Goal: Task Accomplishment & Management: Manage account settings

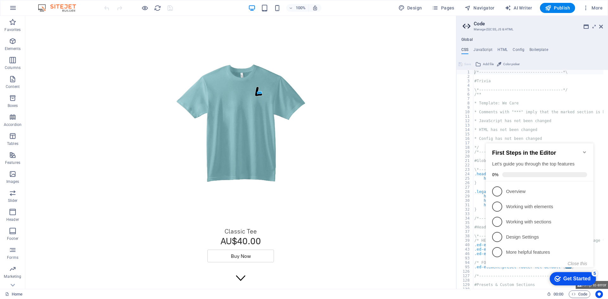
type textarea "/*------------------------------------*\"
click at [586, 151] on icon "Minimize checklist" at bounding box center [584, 152] width 5 height 5
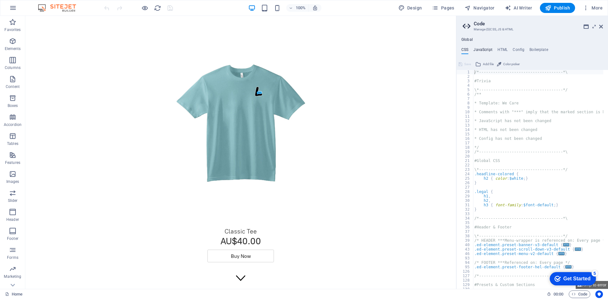
click at [484, 51] on h4 "JavaScript" at bounding box center [482, 50] width 19 height 7
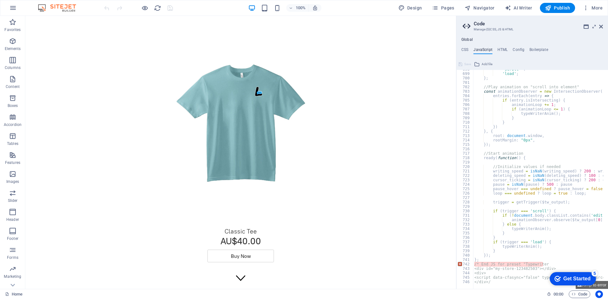
scroll to position [3092, 0]
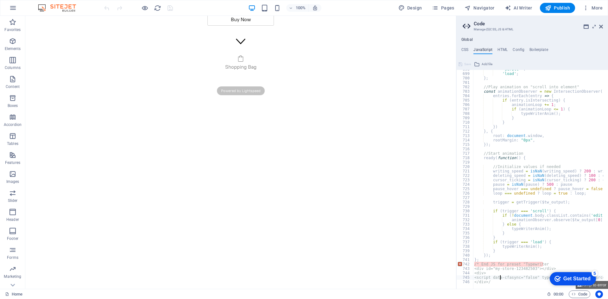
scroll to position [241, 0]
click at [225, 3] on h3 "Manage (S)CSS, JS & HTML" at bounding box center [215, 0] width 20 height 6
click at [466, 39] on h4 "Global" at bounding box center [466, 39] width 11 height 5
click at [476, 63] on icon at bounding box center [477, 64] width 6 height 8
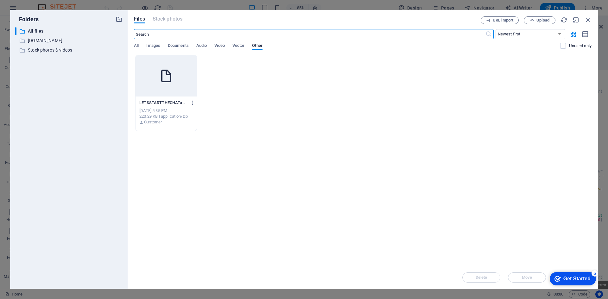
scroll to position [187, 0]
click at [242, 48] on span "Vector" at bounding box center [238, 46] width 12 height 9
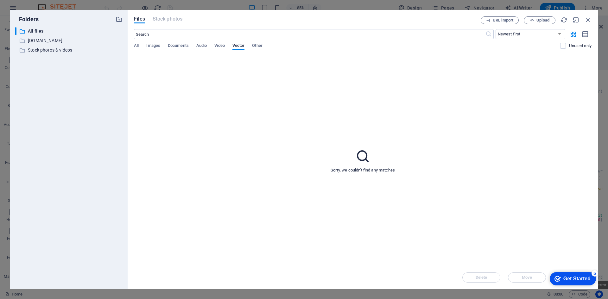
click at [215, 46] on div "All Images Documents Audio Video Vector Other" at bounding box center [347, 49] width 426 height 12
drag, startPoint x: 195, startPoint y: 41, endPoint x: 212, endPoint y: 38, distance: 17.5
click at [196, 41] on div "​ Newest first Oldest first Name (A-Z) Name (Z-A) Size (0-9) Size (9-0) Resolut…" at bounding box center [362, 42] width 457 height 26
click at [586, 18] on icon "button" at bounding box center [587, 19] width 7 height 7
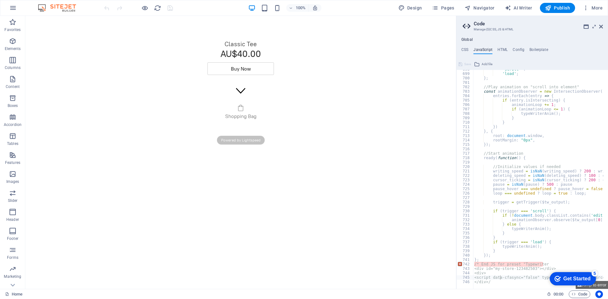
click at [336, 101] on div "Shopping Bag Powered by Lightspeed Display prices in: AUD" at bounding box center [240, 121] width 419 height 60
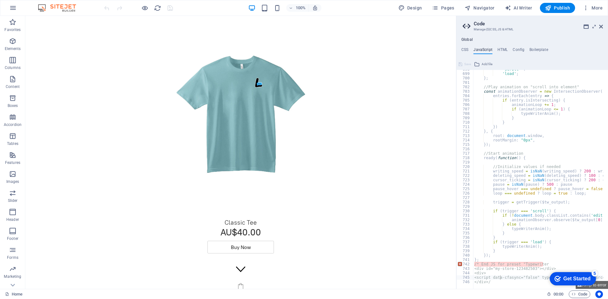
scroll to position [0, 0]
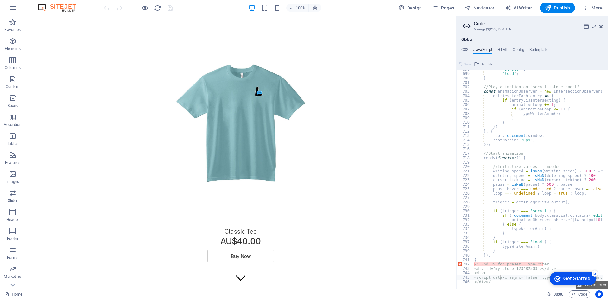
click at [587, 277] on div "Get Started" at bounding box center [576, 279] width 27 height 6
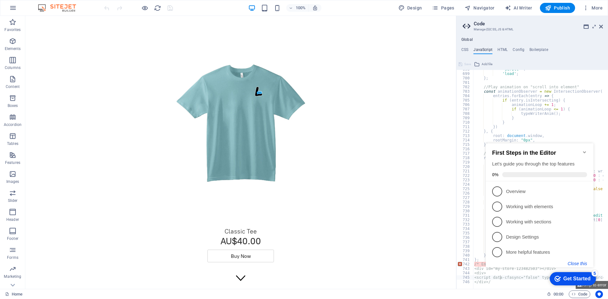
click at [580, 262] on button "Close this" at bounding box center [577, 263] width 19 height 5
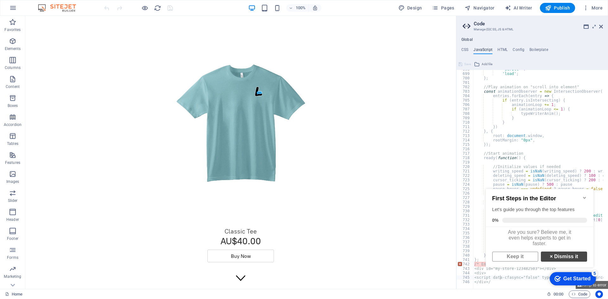
scroll to position [4, 0]
click at [554, 256] on link "× Dismiss it" at bounding box center [564, 257] width 46 height 10
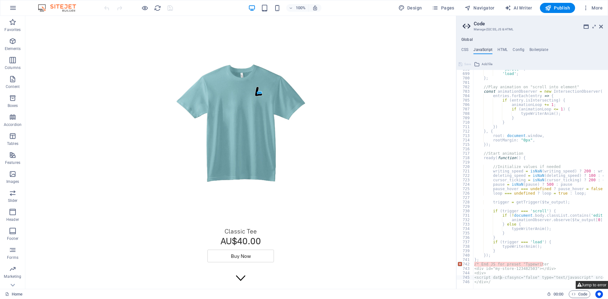
click at [588, 285] on button "Jump to error" at bounding box center [592, 285] width 32 height 8
type textarea "</div>/"
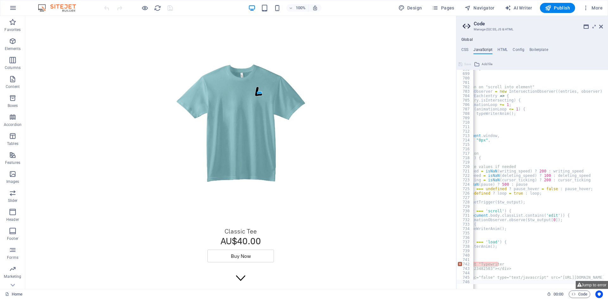
scroll to position [0, 0]
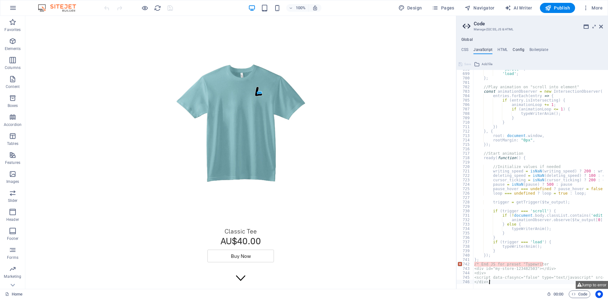
click at [234, 276] on h4 "Config" at bounding box center [216, 283] width 38 height 15
type textarea "$color-background: #d1e3f2;"
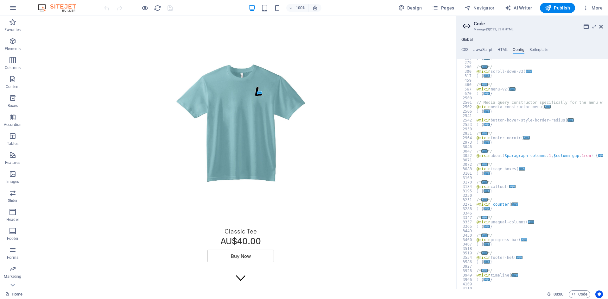
scroll to position [380, 0]
click at [231, 276] on h4 "Boilerplate" at bounding box center [215, 280] width 31 height 8
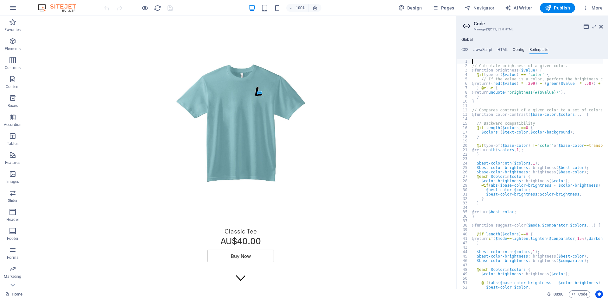
click at [234, 276] on h4 "Config" at bounding box center [216, 283] width 38 height 15
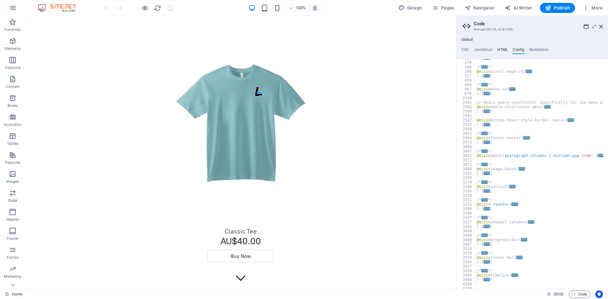
click at [501, 53] on h4 "HTML" at bounding box center [502, 50] width 10 height 7
type textarea "<div id="my-store-123482503"></div>"
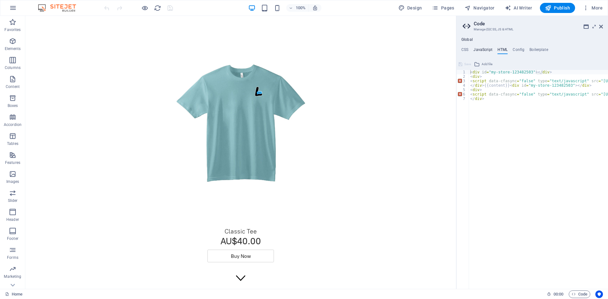
drag, startPoint x: 492, startPoint y: 53, endPoint x: 489, endPoint y: 54, distance: 3.9
click at [489, 54] on ul "CSS JavaScript HTML Config Boilerplate" at bounding box center [532, 50] width 152 height 7
click at [483, 53] on h4 "JavaScript" at bounding box center [482, 50] width 19 height 7
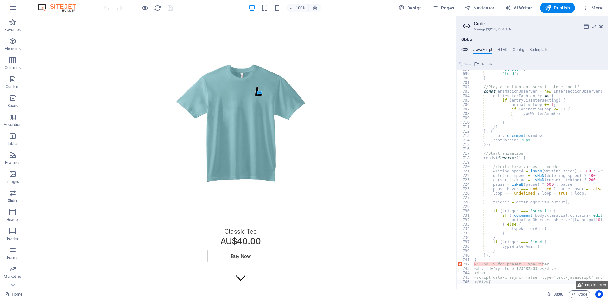
click at [466, 53] on h4 "CSS" at bounding box center [464, 50] width 7 height 7
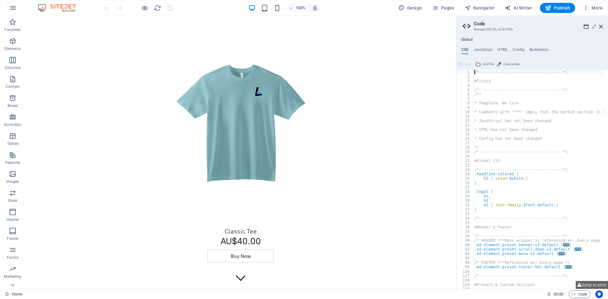
click at [282, 231] on icon at bounding box center [215, 241] width 133 height 21
click at [231, 276] on h4 "Boilerplate" at bounding box center [215, 280] width 31 height 8
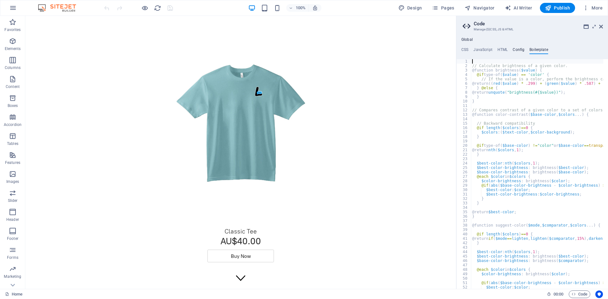
click at [234, 276] on h4 "Config" at bounding box center [216, 283] width 38 height 15
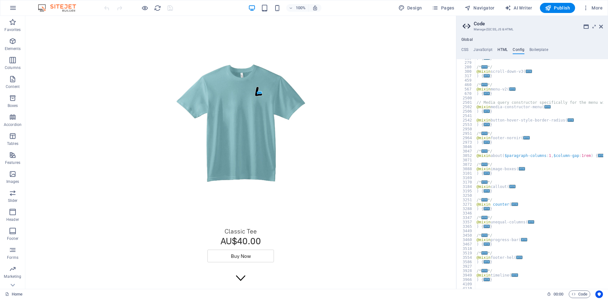
click at [501, 53] on h4 "HTML" at bounding box center [502, 50] width 10 height 7
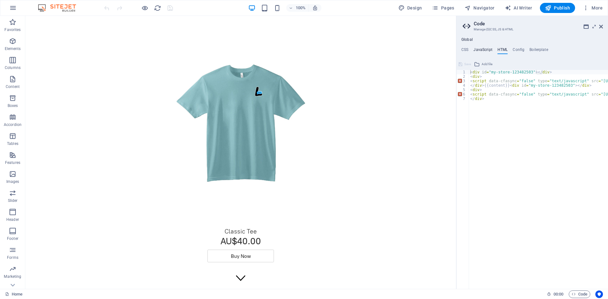
click at [487, 50] on h4 "JavaScript" at bounding box center [482, 50] width 19 height 7
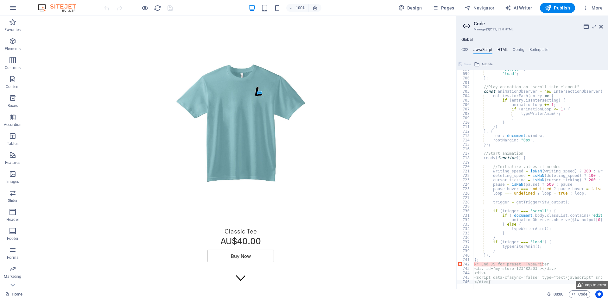
click at [499, 48] on h4 "HTML" at bounding box center [502, 50] width 10 height 7
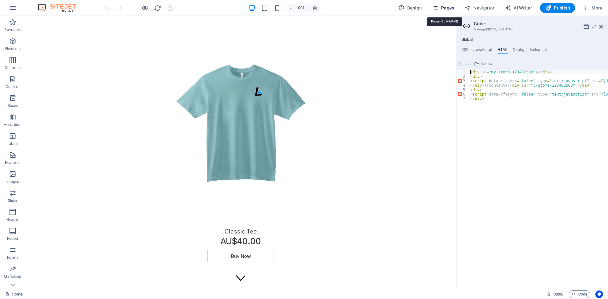
click at [447, 10] on span "Pages" at bounding box center [443, 8] width 22 height 6
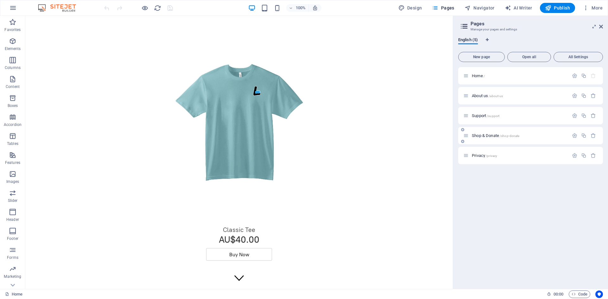
click at [508, 139] on div "Shop & Donate /shop-donate" at bounding box center [530, 135] width 145 height 17
click at [574, 137] on icon "button" at bounding box center [574, 135] width 5 height 5
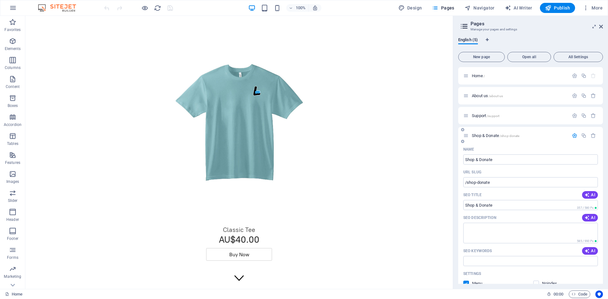
click at [494, 135] on span "Shop & Donate /shop-donate" at bounding box center [495, 135] width 47 height 5
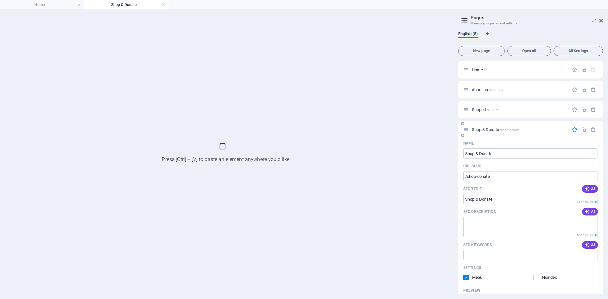
click at [494, 135] on div "Shop & Donate /shop-donate" at bounding box center [530, 129] width 145 height 17
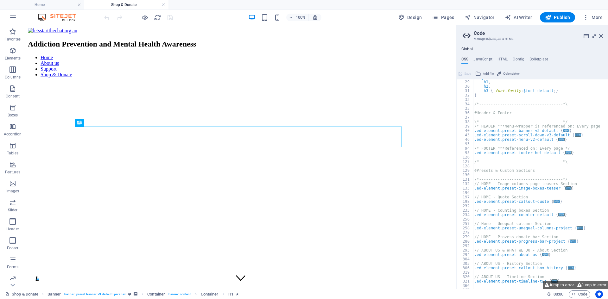
scroll to position [86, 0]
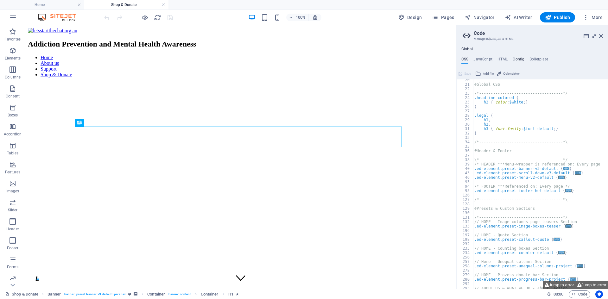
click at [521, 60] on h4 "Config" at bounding box center [519, 60] width 12 height 7
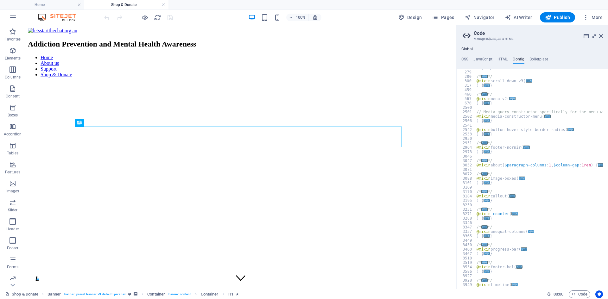
scroll to position [380, 0]
click at [489, 59] on h4 "JavaScript" at bounding box center [482, 60] width 19 height 7
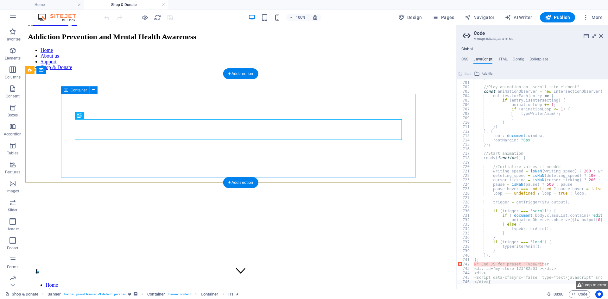
scroll to position [0, 0]
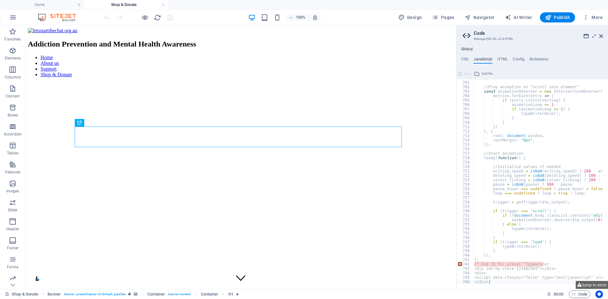
type textarea "rootMargin: "0px","
click at [488, 74] on span "Add file" at bounding box center [487, 74] width 11 height 8
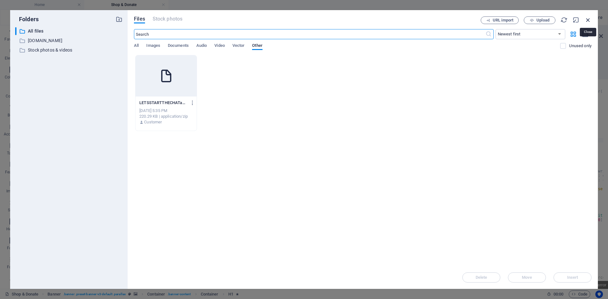
click at [587, 18] on icon "button" at bounding box center [587, 19] width 7 height 7
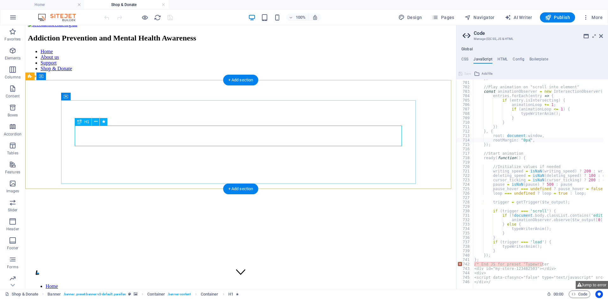
scroll to position [7, 0]
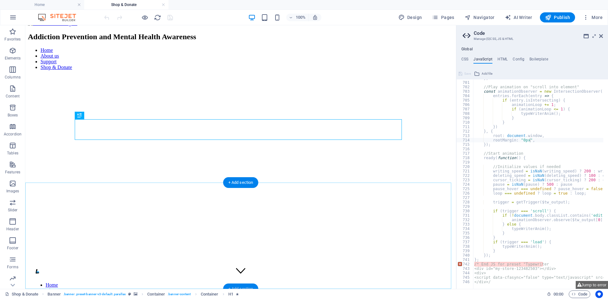
click at [245, 284] on div "+ Add section" at bounding box center [240, 289] width 35 height 11
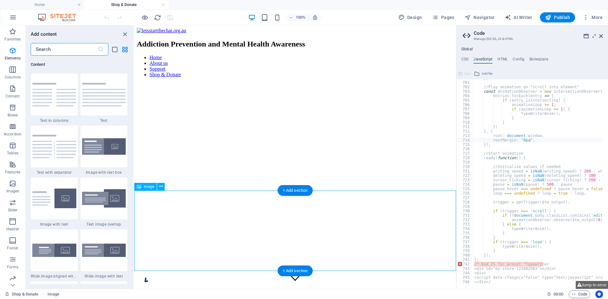
scroll to position [1108, 0]
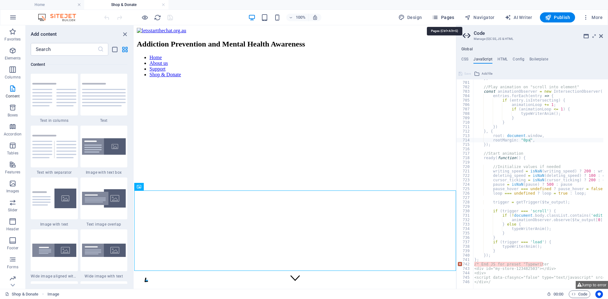
click at [446, 17] on span "Pages" at bounding box center [443, 17] width 22 height 6
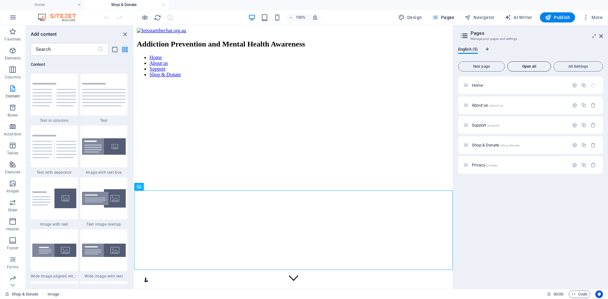
click at [531, 66] on span "Open all" at bounding box center [529, 67] width 38 height 4
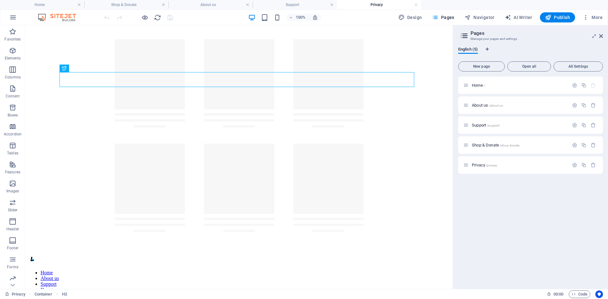
scroll to position [0, 0]
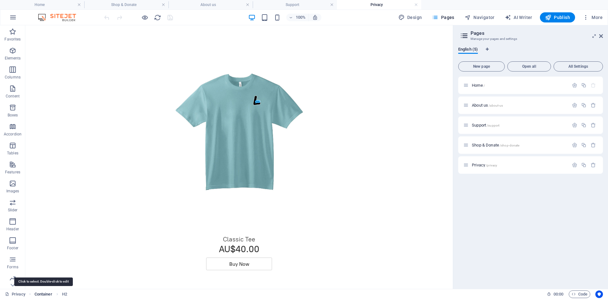
click at [51, 291] on span "Container" at bounding box center [44, 295] width 18 height 8
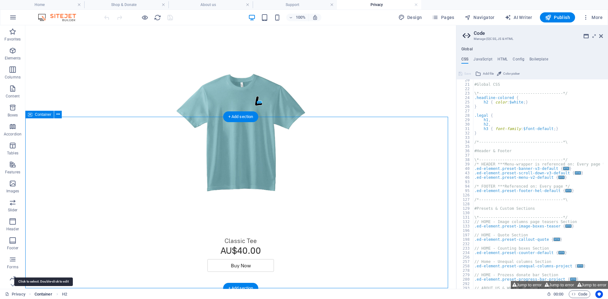
scroll to position [249, 0]
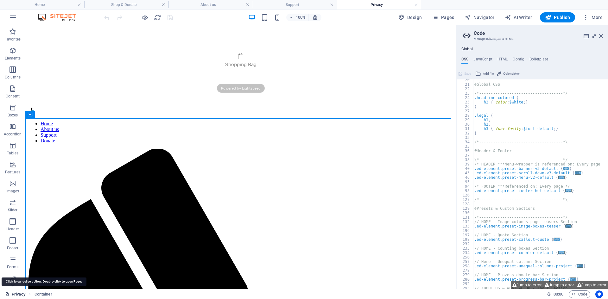
click at [21, 293] on link "Privacy" at bounding box center [15, 295] width 20 height 8
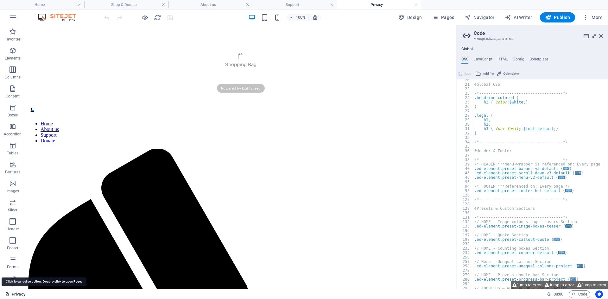
click at [16, 295] on link "Privacy" at bounding box center [15, 295] width 20 height 8
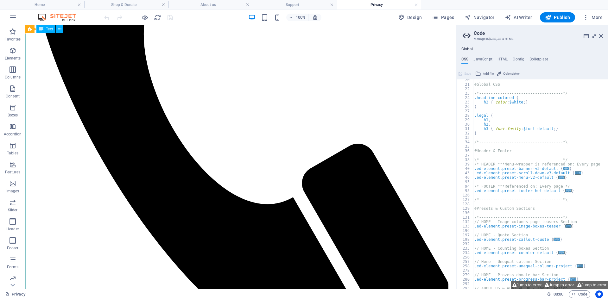
scroll to position [470, 0]
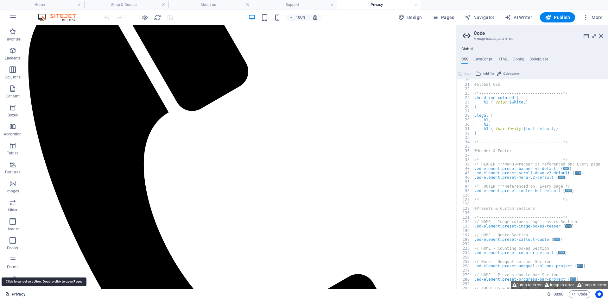
click at [13, 294] on link "Privacy" at bounding box center [15, 295] width 20 height 8
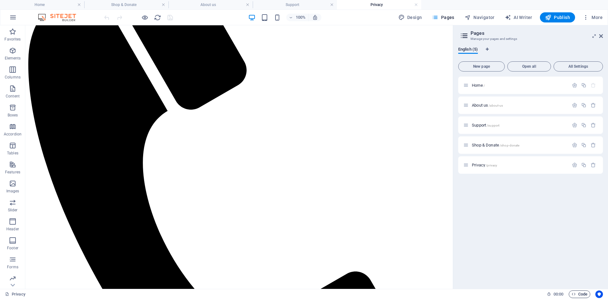
click at [582, 292] on span "Code" at bounding box center [579, 295] width 16 height 8
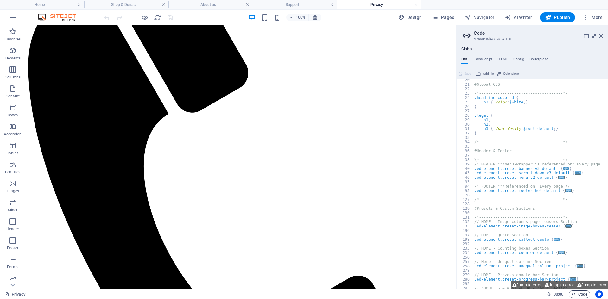
scroll to position [470, 0]
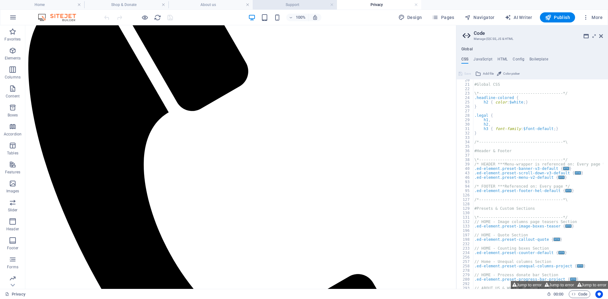
click at [284, 4] on h4 "Support" at bounding box center [295, 4] width 84 height 7
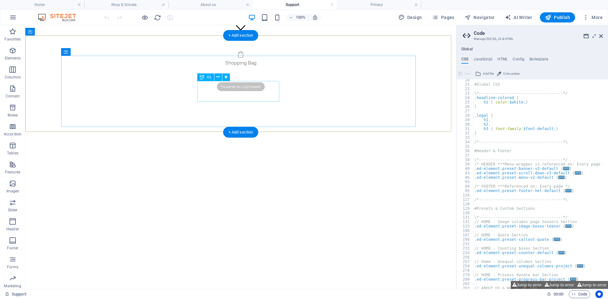
scroll to position [317, 0]
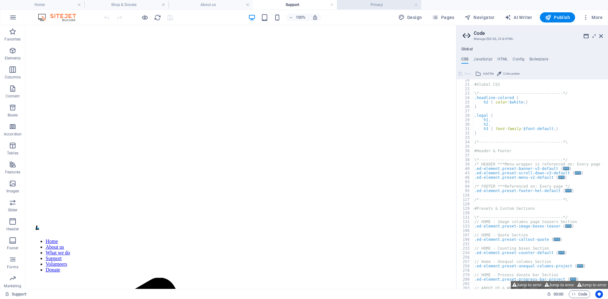
click at [364, 3] on h4 "Privacy" at bounding box center [379, 4] width 84 height 7
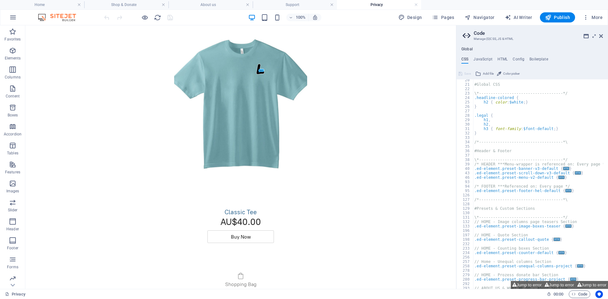
scroll to position [0, 0]
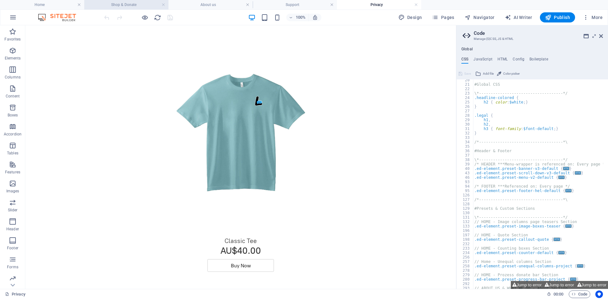
click at [128, 7] on h4 "Shop & Donate" at bounding box center [126, 4] width 84 height 7
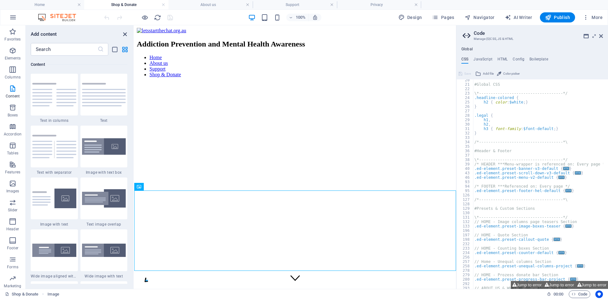
click at [123, 35] on icon "close panel" at bounding box center [124, 34] width 7 height 7
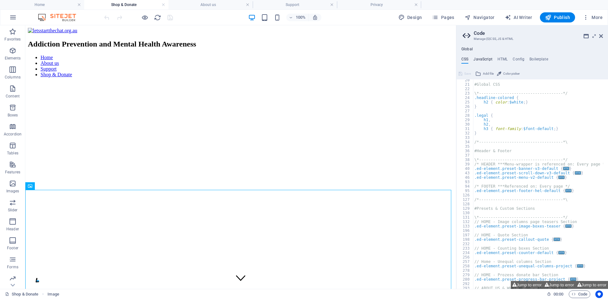
click at [482, 58] on h4 "JavaScript" at bounding box center [482, 60] width 19 height 7
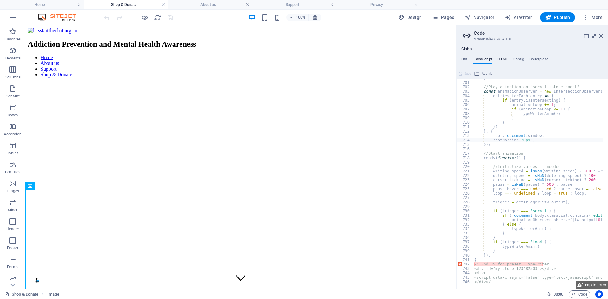
click at [505, 58] on h4 "HTML" at bounding box center [502, 60] width 10 height 7
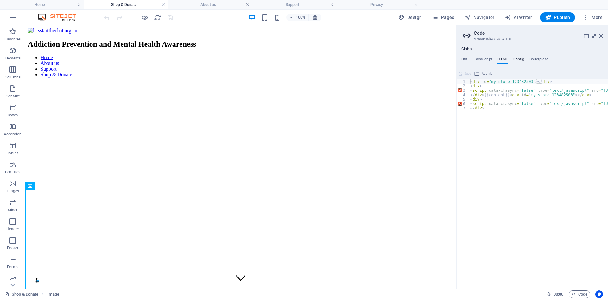
click at [518, 57] on h4 "Config" at bounding box center [519, 60] width 12 height 7
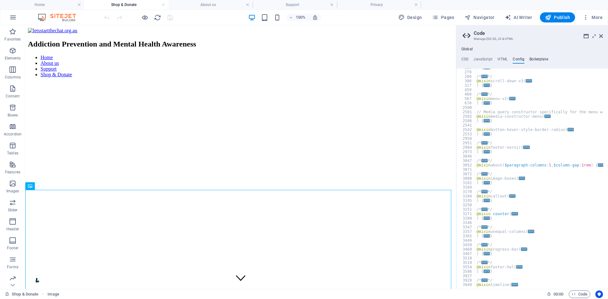
click at [530, 57] on h4 "Boilerplate" at bounding box center [538, 60] width 19 height 7
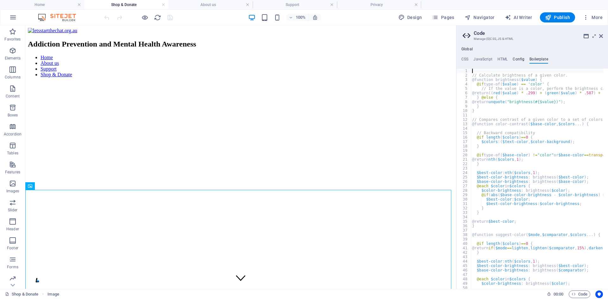
click at [514, 60] on h4 "Config" at bounding box center [519, 60] width 12 height 7
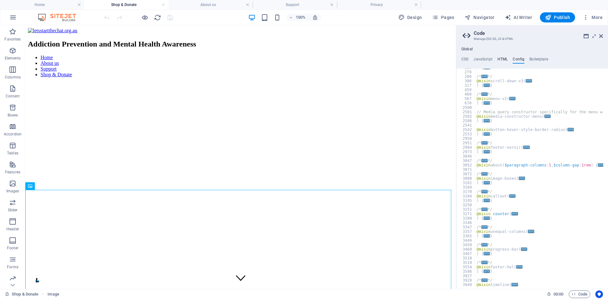
click at [504, 63] on h4 "HTML" at bounding box center [502, 60] width 10 height 7
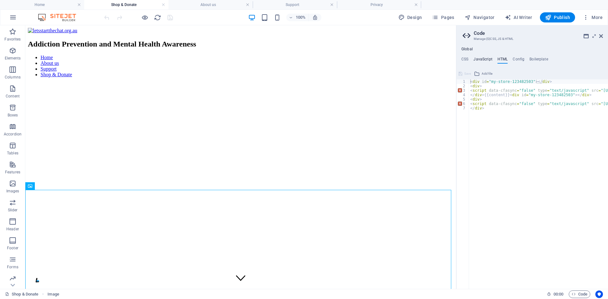
click at [480, 60] on h4 "JavaScript" at bounding box center [482, 60] width 19 height 7
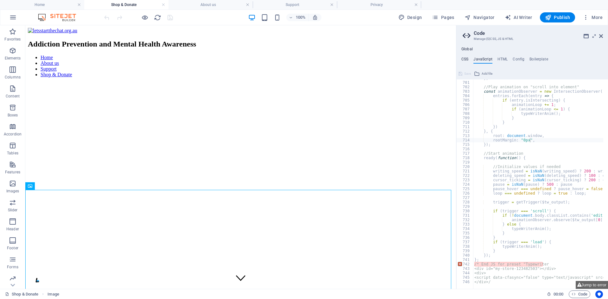
drag, startPoint x: 468, startPoint y: 61, endPoint x: 463, endPoint y: 61, distance: 5.4
click at [463, 61] on h4 "CSS" at bounding box center [464, 60] width 7 height 7
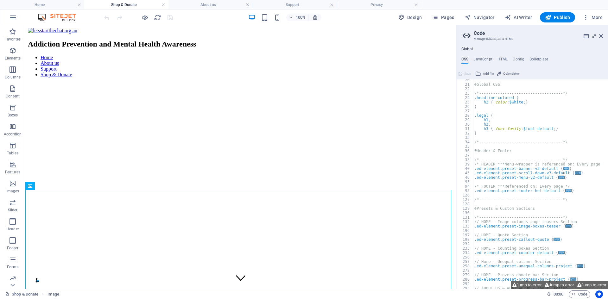
click at [284, 67] on li "Support" at bounding box center [247, 69] width 413 height 6
drag, startPoint x: 289, startPoint y: 65, endPoint x: 283, endPoint y: 69, distance: 7.4
click at [286, 67] on li "Support" at bounding box center [247, 69] width 413 height 6
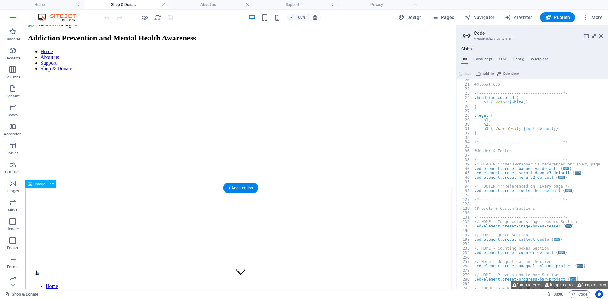
scroll to position [7, 0]
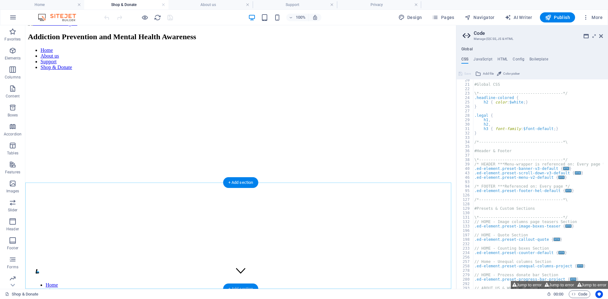
click at [243, 284] on div "+ Add section" at bounding box center [240, 289] width 35 height 11
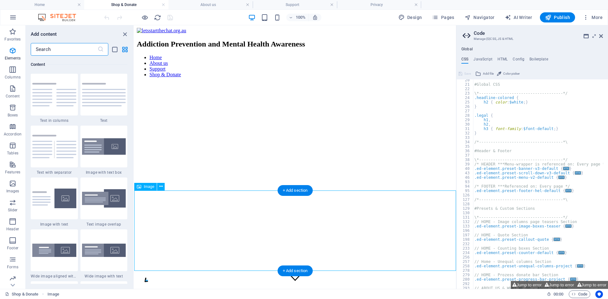
scroll to position [1108, 0]
type textarea ".ed-element.preset-callout-quote {"
click at [514, 239] on div "#Global CSS \*------------------------------------*/ .headline-colored { h2 { c…" at bounding box center [571, 185] width 197 height 214
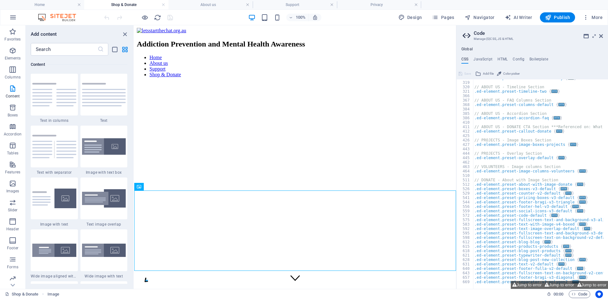
scroll to position [314, 0]
click at [485, 71] on span "Add file" at bounding box center [488, 74] width 11 height 8
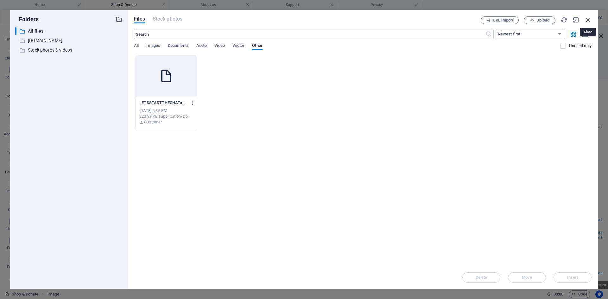
click at [585, 18] on icon "button" at bounding box center [587, 19] width 7 height 7
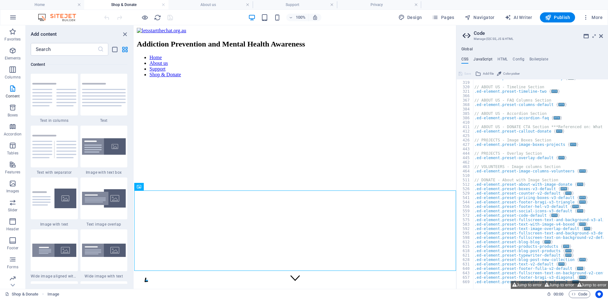
click at [487, 58] on h4 "JavaScript" at bounding box center [482, 60] width 19 height 7
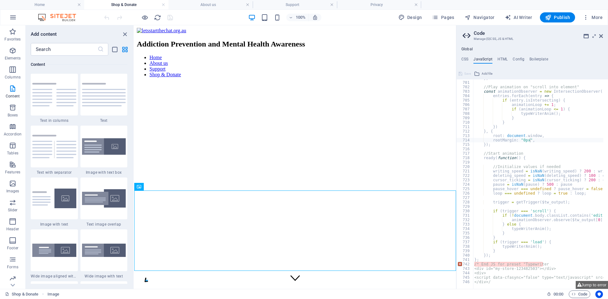
click at [126, 34] on icon "close panel" at bounding box center [124, 34] width 7 height 7
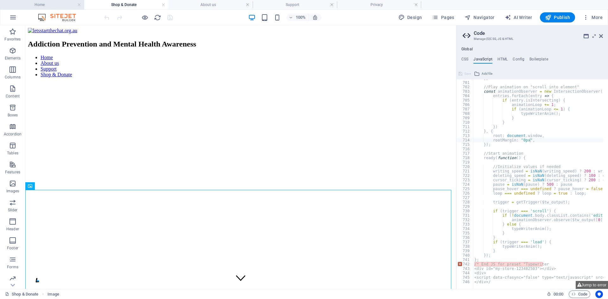
click at [49, 3] on h4 "Home" at bounding box center [42, 4] width 84 height 7
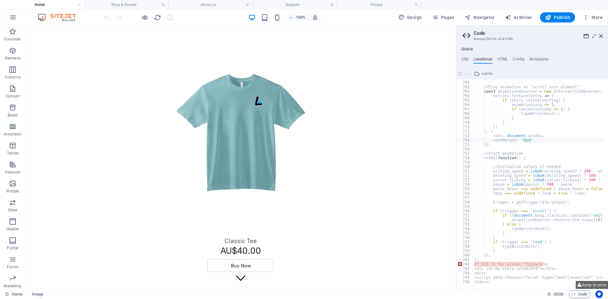
click at [31, 33] on div "Classic Tee Classic Tee AU$40.00 Buy Now" at bounding box center [240, 155] width 429 height 254
click at [464, 57] on h4 "CSS" at bounding box center [464, 60] width 7 height 7
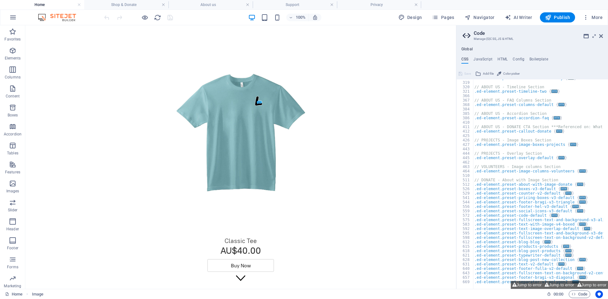
click at [467, 51] on h4 "Global" at bounding box center [466, 49] width 11 height 5
click at [478, 56] on div "Global CSS JavaScript HTML Config Boilerplate .ed-element.preset-callout-quote …" at bounding box center [532, 168] width 152 height 242
click at [483, 57] on h4 "JavaScript" at bounding box center [482, 60] width 19 height 7
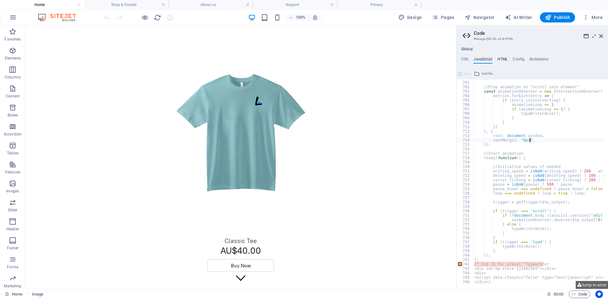
click at [502, 57] on h4 "HTML" at bounding box center [502, 60] width 10 height 7
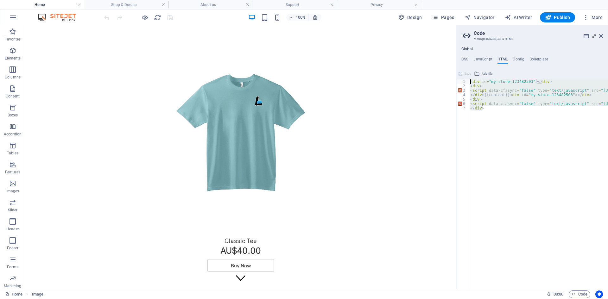
drag, startPoint x: 489, startPoint y: 109, endPoint x: 469, endPoint y: 80, distance: 35.9
type textarea "<div id="my-store-123482503"></div> <div>"
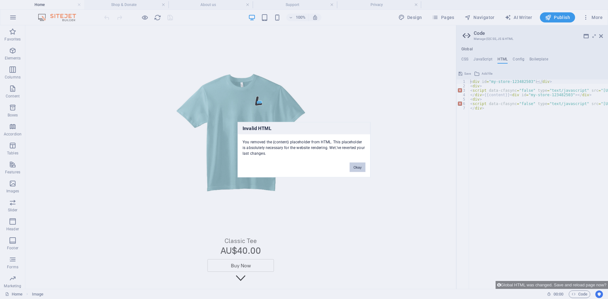
click at [359, 167] on button "Okay" at bounding box center [358, 166] width 16 height 9
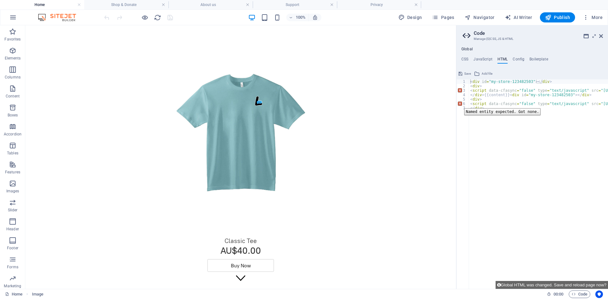
click at [459, 104] on div "6" at bounding box center [463, 104] width 13 height 4
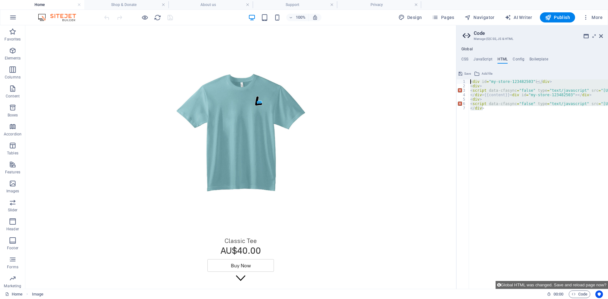
drag, startPoint x: 499, startPoint y: 115, endPoint x: 463, endPoint y: 80, distance: 50.6
click at [463, 80] on div "<div id="my-store-123482503"></div> 1 2 3 4 5 6 7 < div id = "my-store-12348250…" at bounding box center [532, 184] width 152 height 210
click at [508, 118] on div "< div id = "my-store-123482503" > </ div > < div > < script data-cfasync = "fal…" at bounding box center [538, 184] width 139 height 210
type textarea "</div>"
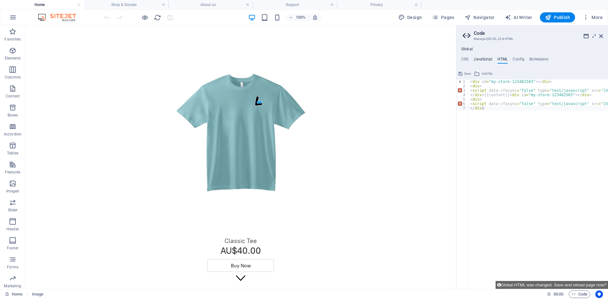
click at [485, 60] on h4 "JavaScript" at bounding box center [482, 60] width 19 height 7
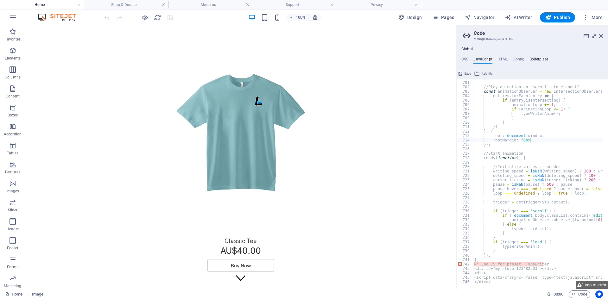
click at [539, 61] on h4 "Boilerplate" at bounding box center [538, 60] width 19 height 7
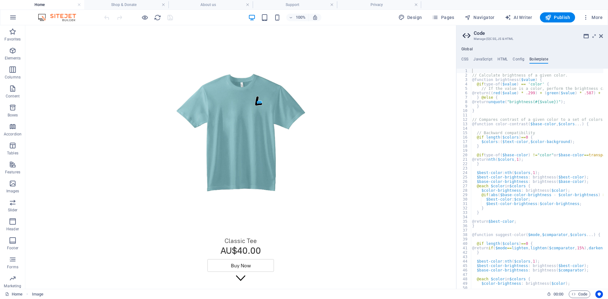
click at [516, 64] on div "CSS JavaScript HTML Config Boilerplate .ed-element.preset-callout-quote { 306 3…" at bounding box center [532, 173] width 152 height 232
click at [582, 290] on div "Home Image 00 : 00 Code" at bounding box center [304, 294] width 608 height 10
click at [0, 0] on span "Code" at bounding box center [0, 0] width 0 height 0
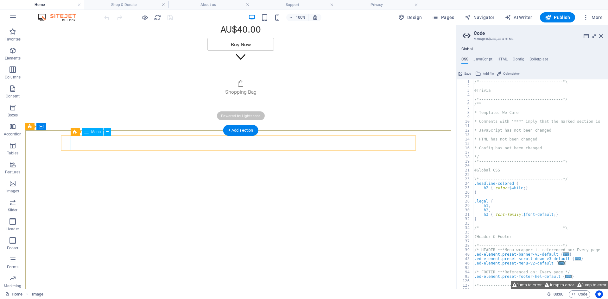
scroll to position [222, 0]
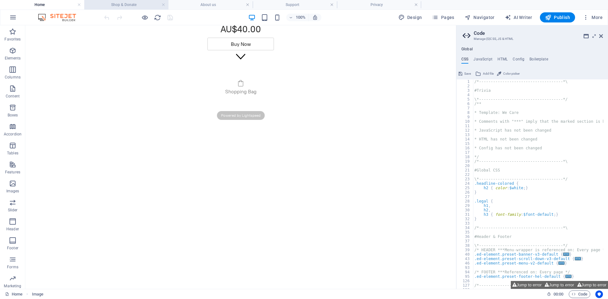
click at [123, 5] on h4 "Shop & Donate" at bounding box center [126, 4] width 84 height 7
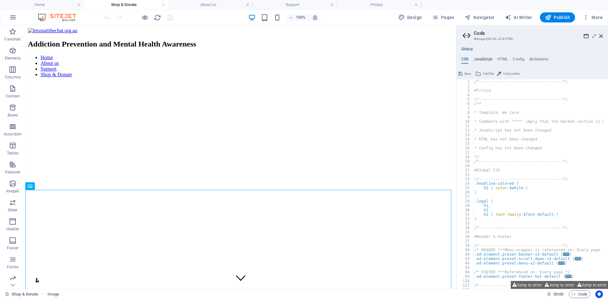
click at [482, 60] on h4 "JavaScript" at bounding box center [482, 60] width 19 height 7
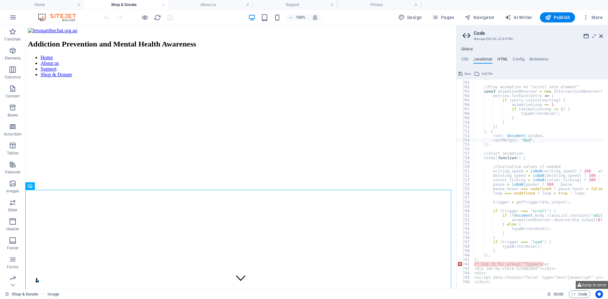
click at [500, 58] on h4 "HTML" at bounding box center [502, 60] width 10 height 7
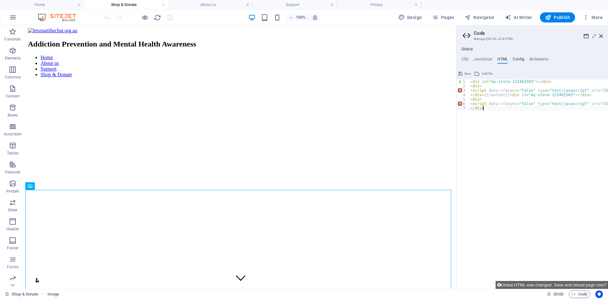
click at [517, 58] on h4 "Config" at bounding box center [519, 60] width 12 height 7
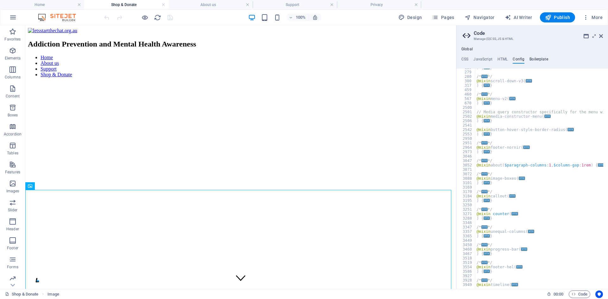
click at [532, 58] on h4 "Boilerplate" at bounding box center [538, 60] width 19 height 7
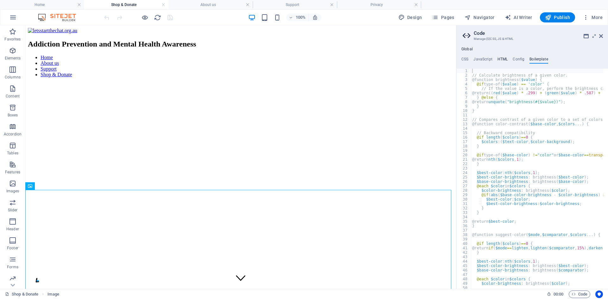
click at [504, 57] on h4 "HTML" at bounding box center [502, 60] width 10 height 7
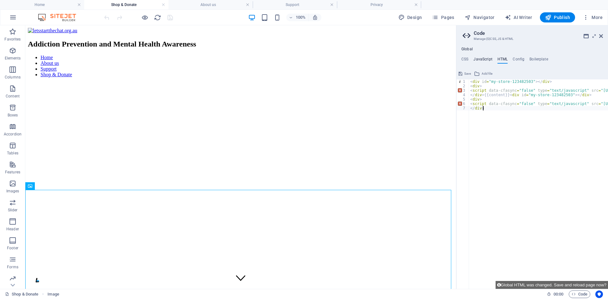
click at [486, 59] on h4 "JavaScript" at bounding box center [482, 60] width 19 height 7
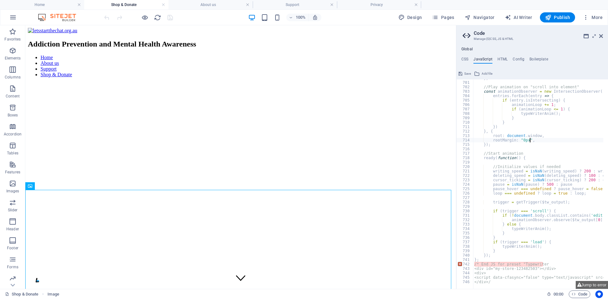
drag, startPoint x: 222, startPoint y: 56, endPoint x: 220, endPoint y: 66, distance: 9.4
click at [222, 57] on ul "Home About us Support Shop & Donate" at bounding box center [241, 66] width 426 height 23
click at [450, 16] on span "Pages" at bounding box center [443, 17] width 22 height 6
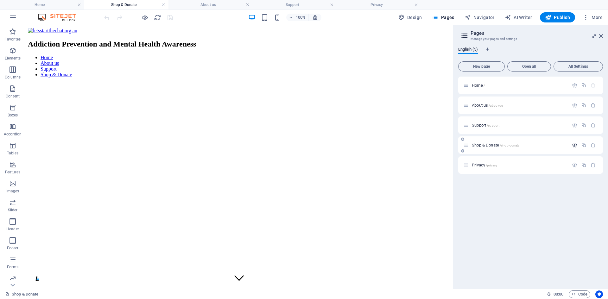
click at [576, 147] on icon "button" at bounding box center [574, 144] width 5 height 5
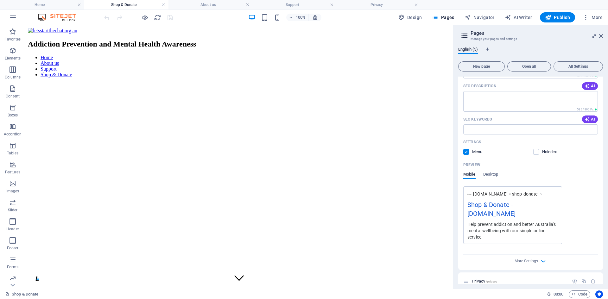
scroll to position [150, 0]
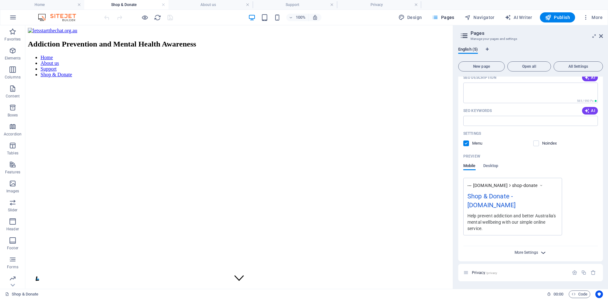
click at [521, 251] on span "More Settings" at bounding box center [525, 252] width 23 height 4
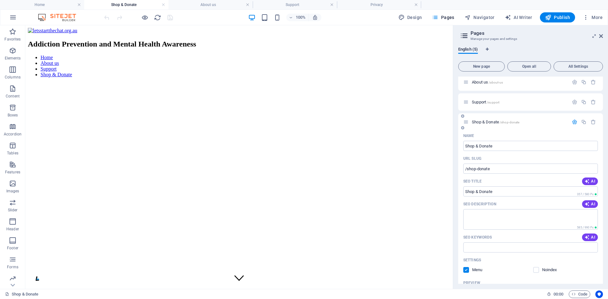
scroll to position [0, 0]
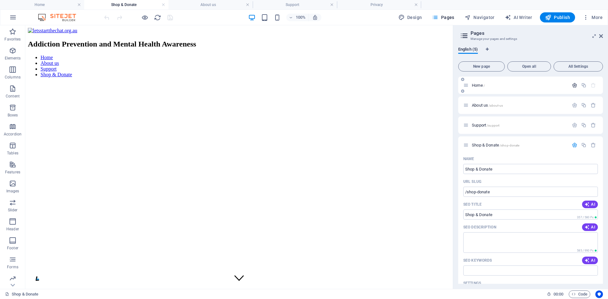
click at [574, 86] on icon "button" at bounding box center [574, 85] width 5 height 5
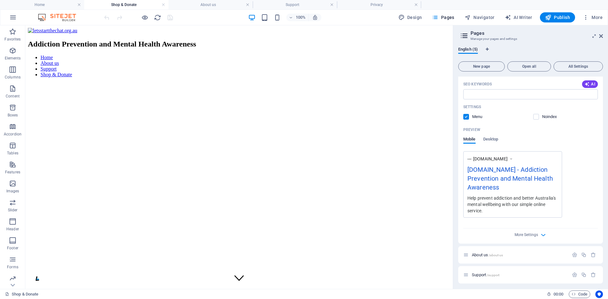
scroll to position [127, 0]
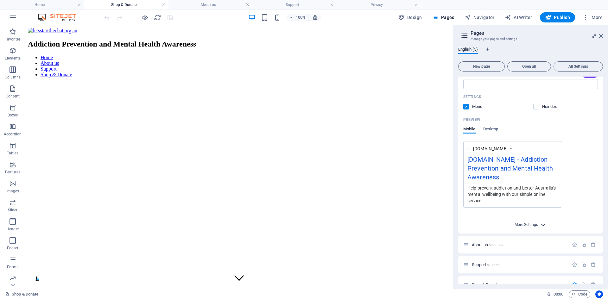
click at [522, 224] on span "More Settings" at bounding box center [525, 225] width 23 height 4
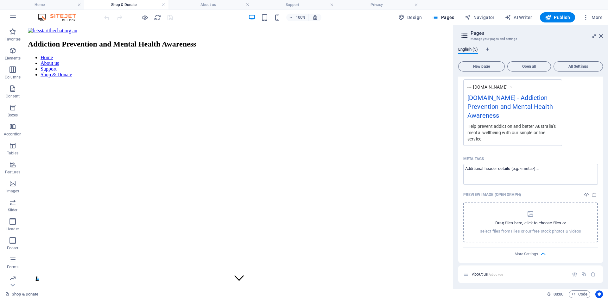
scroll to position [190, 0]
click at [530, 254] on span "More Settings" at bounding box center [525, 252] width 23 height 4
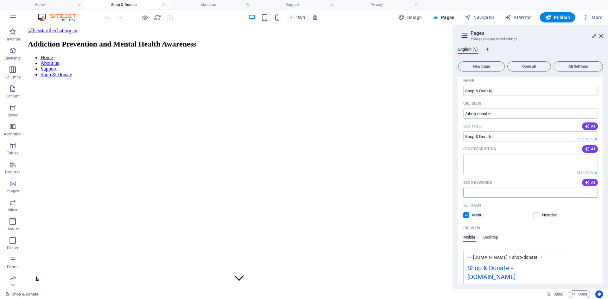
scroll to position [380, 0]
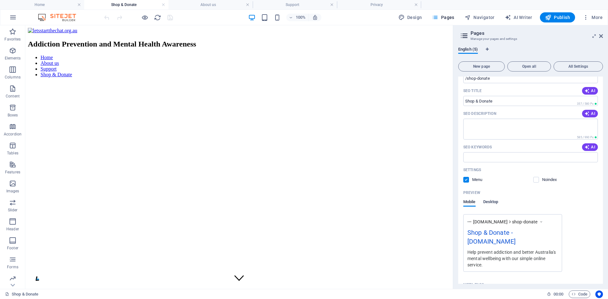
click at [488, 203] on span "Desktop" at bounding box center [490, 202] width 15 height 9
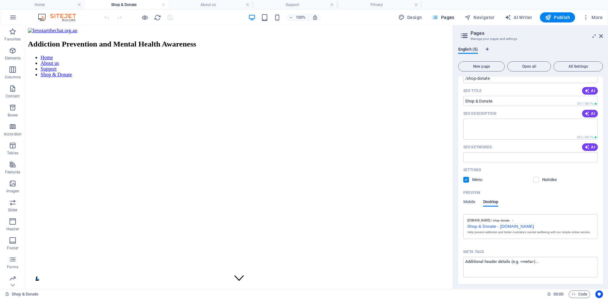
click at [468, 199] on div "Preview Mobile Desktop" at bounding box center [530, 201] width 135 height 27
click at [470, 201] on span "Mobile" at bounding box center [469, 202] width 12 height 9
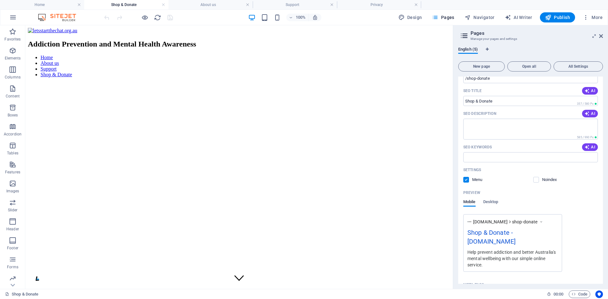
click at [72, 40] on h2 "Addiction Prevention and Mental Health Awareness" at bounding box center [239, 44] width 422 height 9
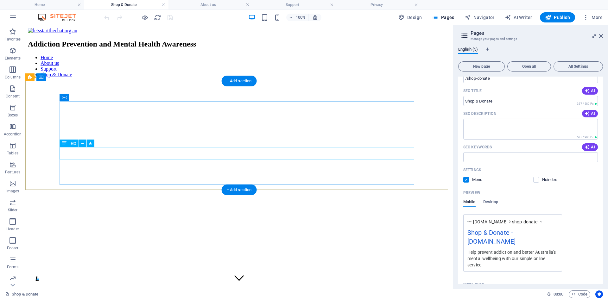
scroll to position [7, 0]
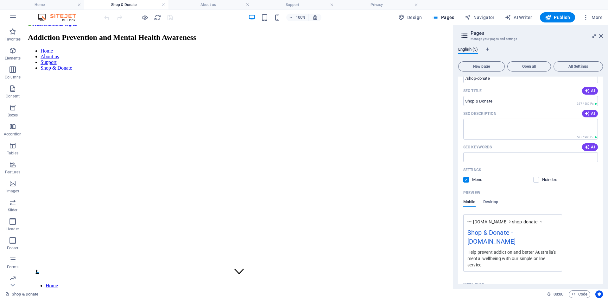
click at [413, 55] on li "About us" at bounding box center [246, 57] width 410 height 6
click at [600, 36] on icon at bounding box center [601, 36] width 4 height 5
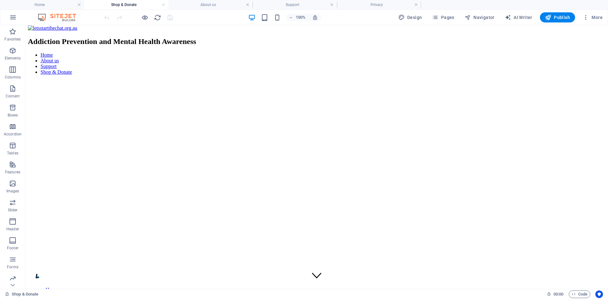
scroll to position [0, 0]
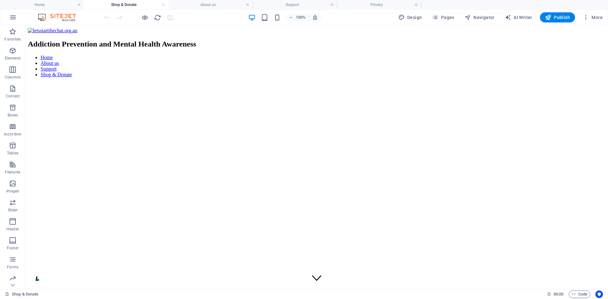
click at [97, 73] on li "Shop & Donate" at bounding box center [323, 75] width 565 height 6
click at [103, 61] on li "About us" at bounding box center [323, 63] width 565 height 6
click at [155, 15] on icon "reload" at bounding box center [157, 17] width 7 height 7
click at [156, 17] on icon "reload" at bounding box center [157, 17] width 7 height 7
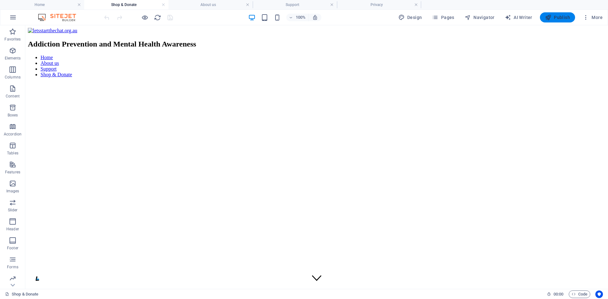
click at [555, 16] on span "Publish" at bounding box center [557, 17] width 25 height 6
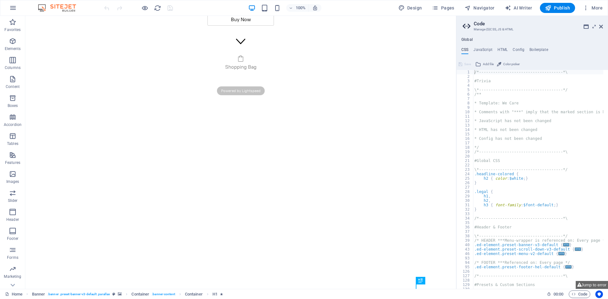
scroll to position [123, 0]
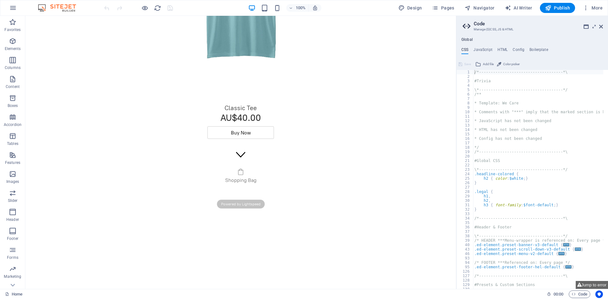
click at [287, 181] on ul "Shopping Bag" at bounding box center [240, 179] width 419 height 22
drag, startPoint x: 287, startPoint y: 180, endPoint x: 236, endPoint y: 200, distance: 54.1
click at [236, 200] on span "Powered by Lightspeed" at bounding box center [241, 204] width 48 height 9
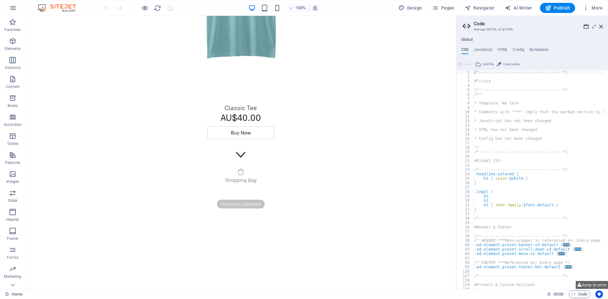
click at [236, 200] on span "Powered by Lightspeed" at bounding box center [241, 204] width 48 height 9
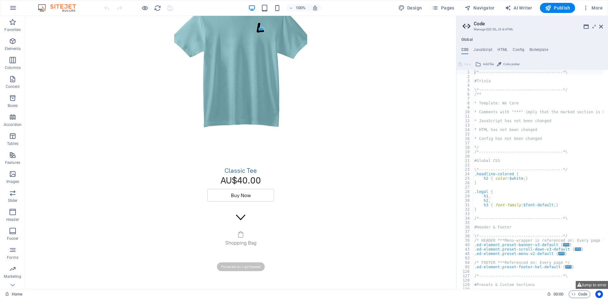
scroll to position [0, 0]
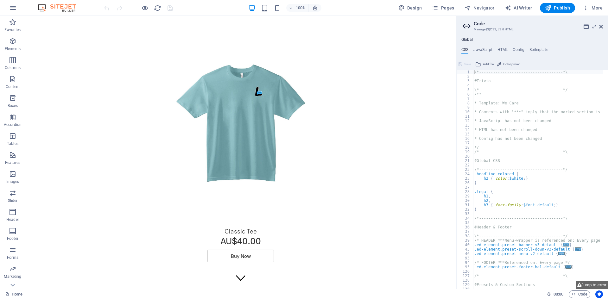
click at [100, 82] on div "Classic Tee Classic Tee AU$40.00 Buy Now" at bounding box center [240, 145] width 429 height 254
click at [485, 52] on h4 "JavaScript" at bounding box center [482, 50] width 19 height 7
type textarea "/* JS for preset "Menu V2" */"
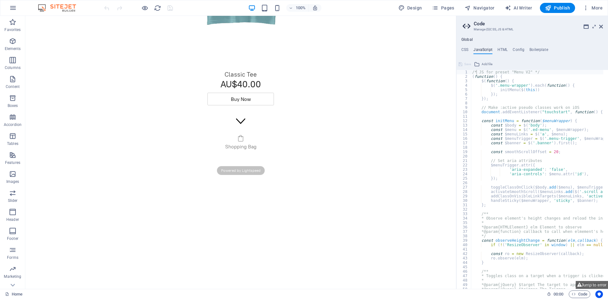
scroll to position [158, 0]
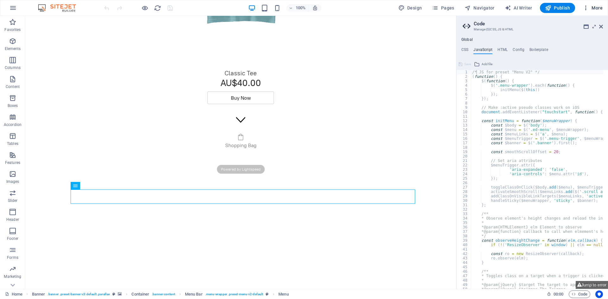
click at [590, 8] on span "More" at bounding box center [593, 8] width 20 height 6
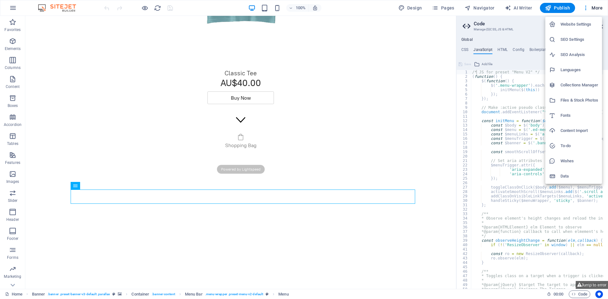
click at [577, 30] on li "Website Settings" at bounding box center [573, 24] width 57 height 15
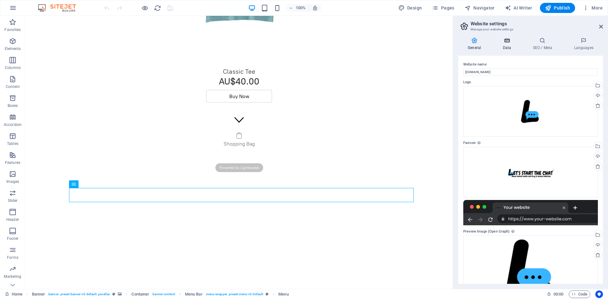
click at [508, 44] on h4 "Data" at bounding box center [508, 43] width 30 height 13
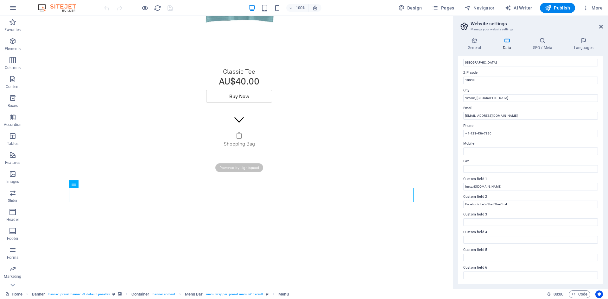
scroll to position [76, 0]
click at [549, 49] on h4 "SEO / Meta" at bounding box center [543, 43] width 41 height 13
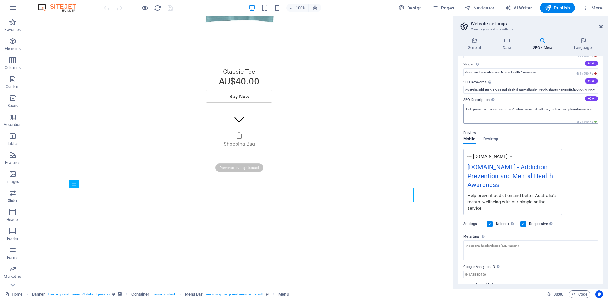
scroll to position [35, 0]
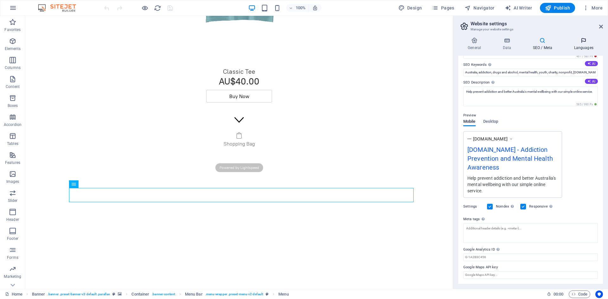
click at [577, 44] on h4 "Languages" at bounding box center [583, 43] width 39 height 13
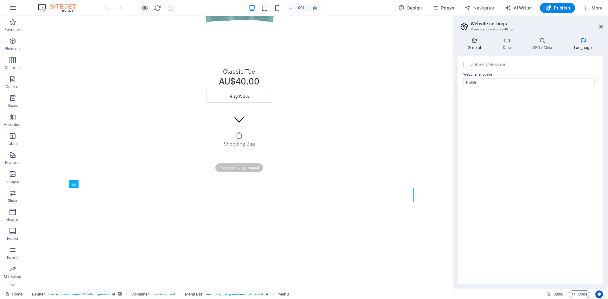
click at [477, 49] on h4 "General" at bounding box center [475, 43] width 35 height 13
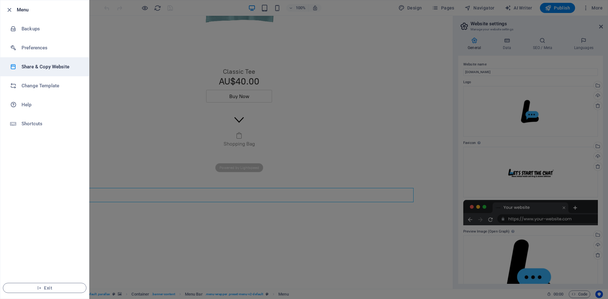
click at [58, 74] on li "Share & Copy Website" at bounding box center [44, 66] width 89 height 19
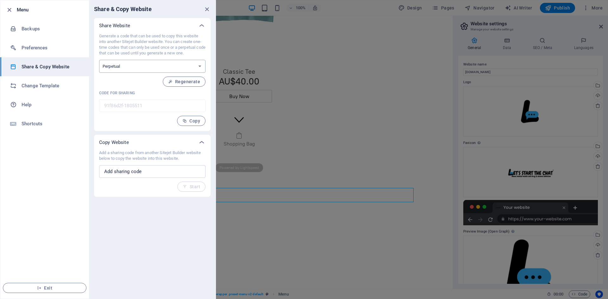
click at [196, 67] on select "One-time Perpetual" at bounding box center [152, 66] width 106 height 13
click at [19, 86] on div at bounding box center [15, 86] width 11 height 6
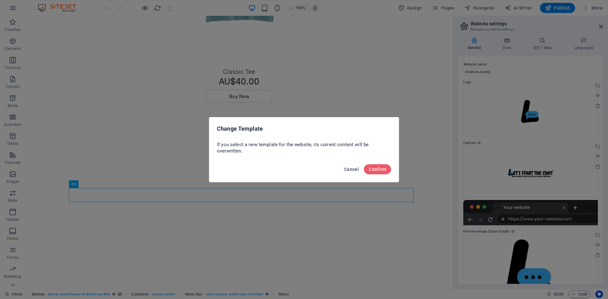
click at [350, 170] on span "Cancel" at bounding box center [351, 169] width 15 height 5
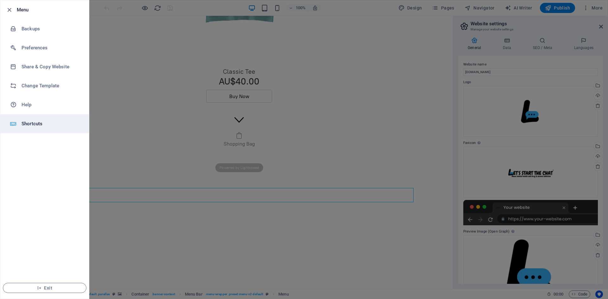
click at [22, 119] on li "Shortcuts" at bounding box center [44, 123] width 89 height 19
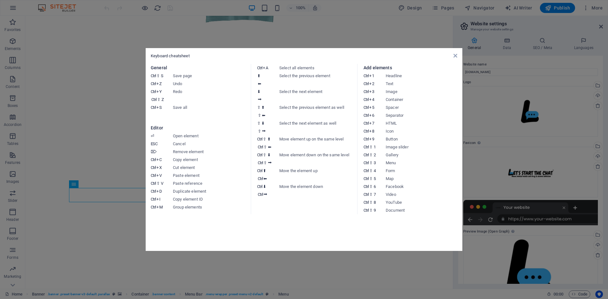
click at [493, 169] on aside "Keyboard cheatsheet General Ctrl ⇧ S Save page Ctrl Z Undo Ctrl Y Ctrl ⇧ Z Redo…" at bounding box center [304, 149] width 608 height 299
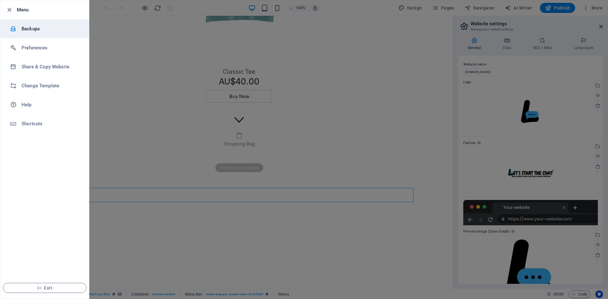
click at [36, 30] on h6 "Backups" at bounding box center [51, 29] width 59 height 8
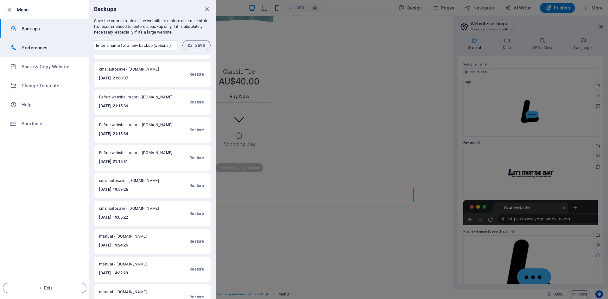
scroll to position [63, 0]
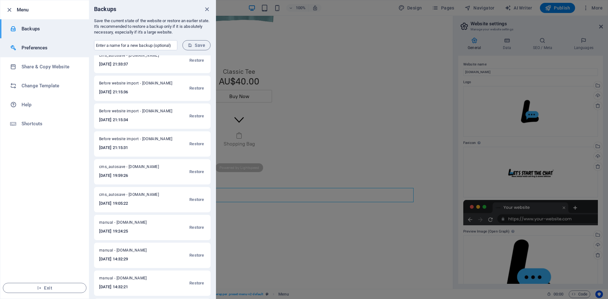
click at [48, 51] on li "Preferences" at bounding box center [44, 47] width 89 height 19
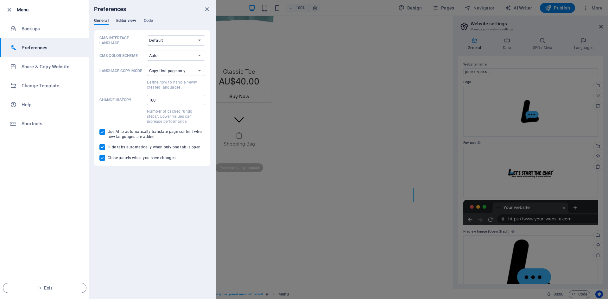
click at [123, 22] on span "Editor view" at bounding box center [126, 21] width 20 height 9
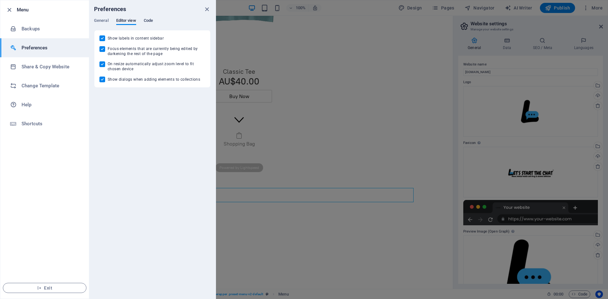
click at [150, 23] on span "Code" at bounding box center [148, 21] width 9 height 9
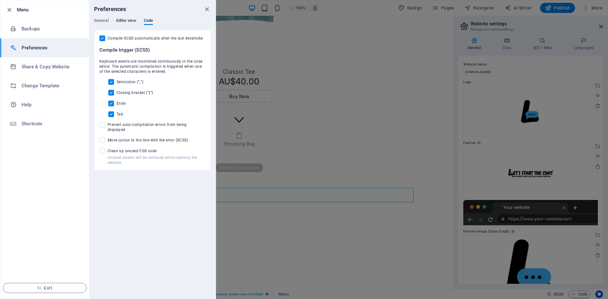
click at [123, 21] on span "Editor view" at bounding box center [126, 21] width 20 height 9
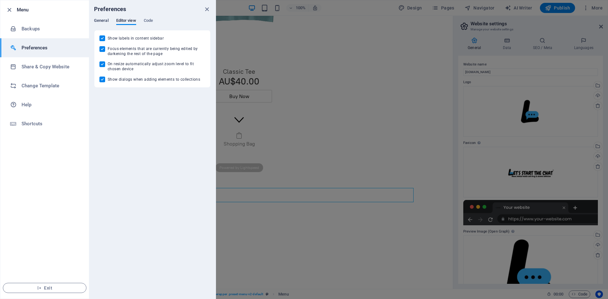
click at [103, 22] on span "General" at bounding box center [101, 21] width 15 height 9
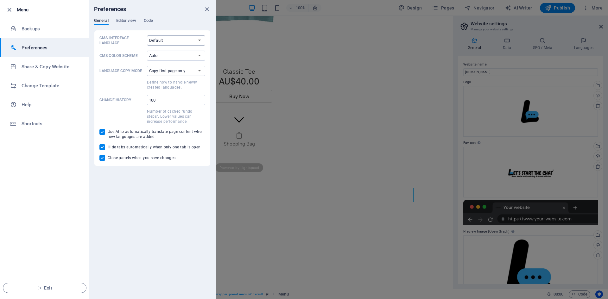
click at [162, 39] on select "Default Deutsch English Español Français Magyar Italiano Nederlands Polski Port…" at bounding box center [176, 40] width 58 height 10
click at [161, 53] on select "Auto Dark Light" at bounding box center [176, 56] width 58 height 10
click at [159, 69] on select "Copy first page only Copy all pages" at bounding box center [176, 71] width 58 height 10
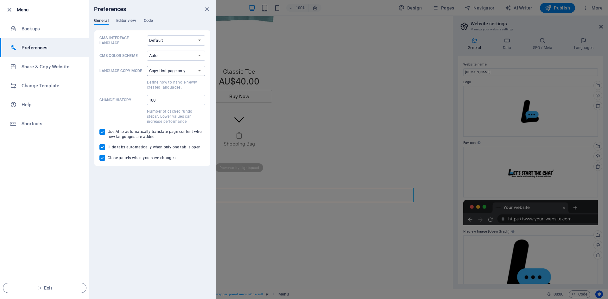
click at [159, 69] on select "Copy first page only Copy all pages" at bounding box center [176, 71] width 58 height 10
click at [159, 70] on select "Copy first page only Copy all pages" at bounding box center [176, 71] width 58 height 10
click at [39, 32] on h6 "Backups" at bounding box center [51, 29] width 59 height 8
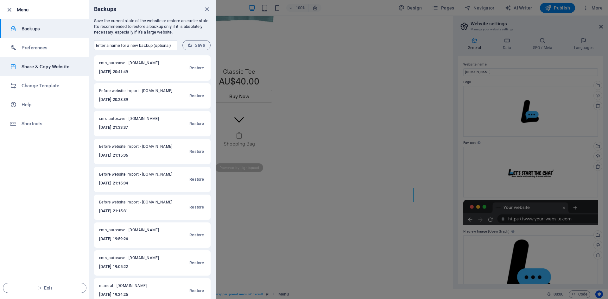
click at [46, 66] on h6 "Share & Copy Website" at bounding box center [51, 67] width 59 height 8
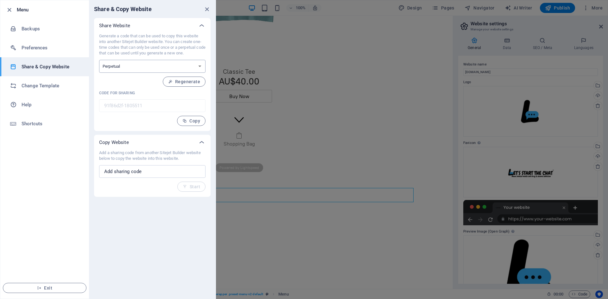
click at [178, 68] on select "One-time Perpetual" at bounding box center [152, 66] width 106 height 13
click at [176, 68] on select "One-time Perpetual" at bounding box center [152, 66] width 106 height 13
click at [365, 145] on div at bounding box center [304, 149] width 608 height 299
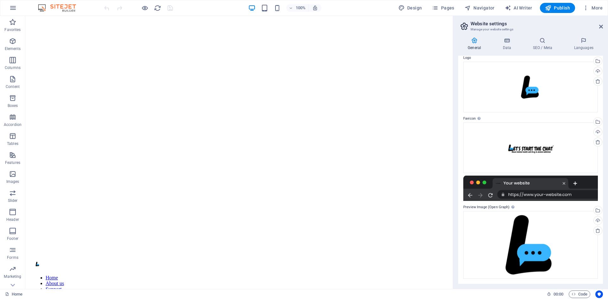
scroll to position [0, 0]
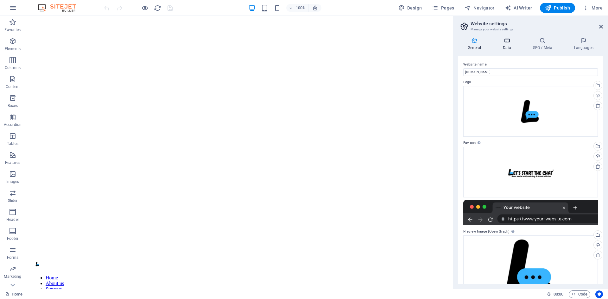
click at [505, 46] on h4 "Data" at bounding box center [508, 43] width 30 height 13
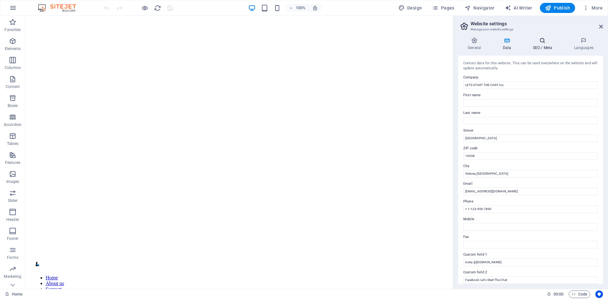
click at [554, 49] on h4 "SEO / Meta" at bounding box center [543, 43] width 41 height 13
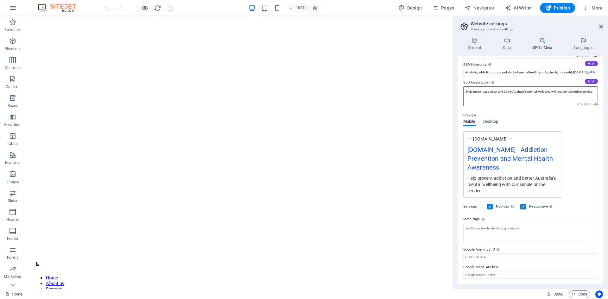
scroll to position [35, 0]
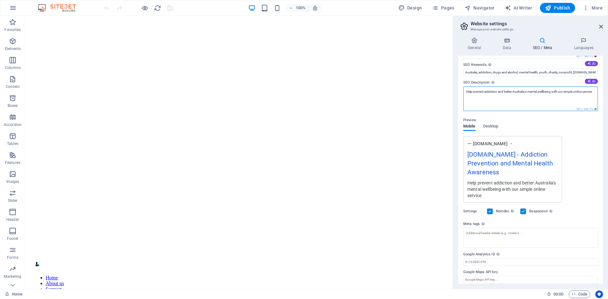
drag, startPoint x: 488, startPoint y: 99, endPoint x: 487, endPoint y: 91, distance: 8.0
click at [463, 93] on div "SEO Title The title of your website - make it something that stands out in sear…" at bounding box center [530, 170] width 145 height 228
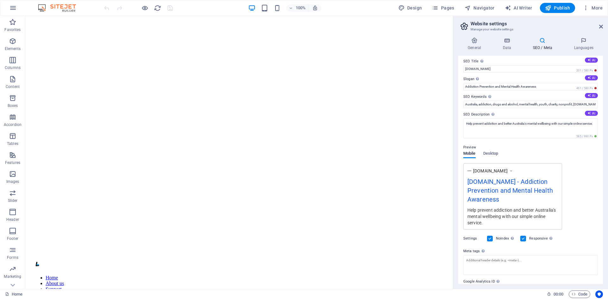
scroll to position [0, 0]
